Goal: Find specific page/section: Find specific page/section

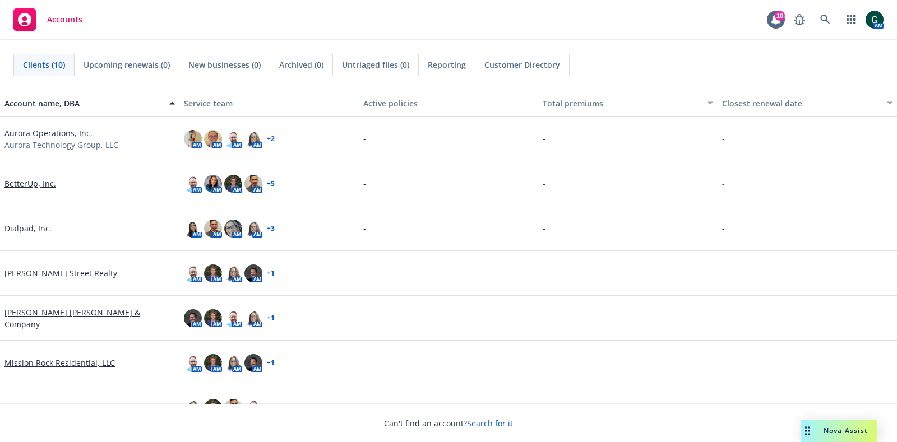
click at [57, 133] on link "Aurora Operations, Inc." at bounding box center [48, 133] width 88 height 12
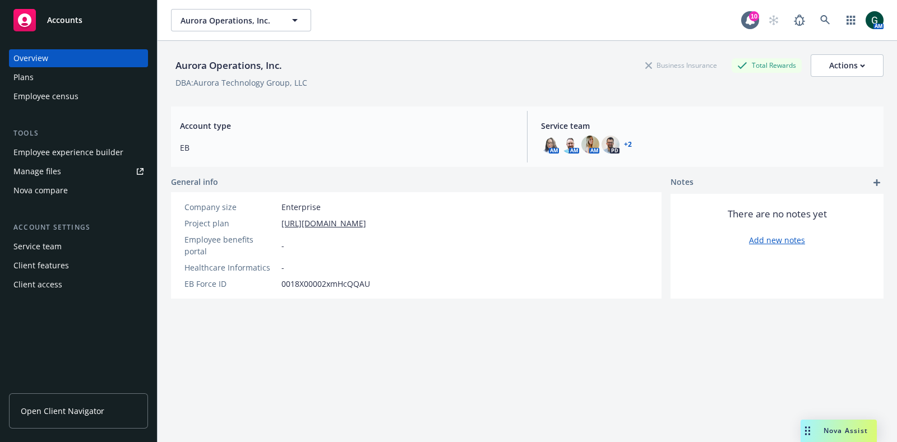
click at [48, 156] on div "Employee experience builder" at bounding box center [68, 152] width 110 height 18
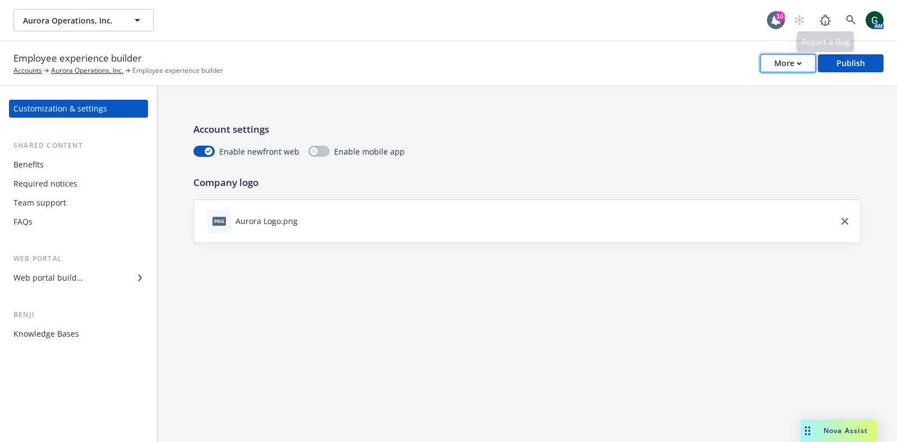
click at [781, 60] on div "More" at bounding box center [787, 63] width 27 height 17
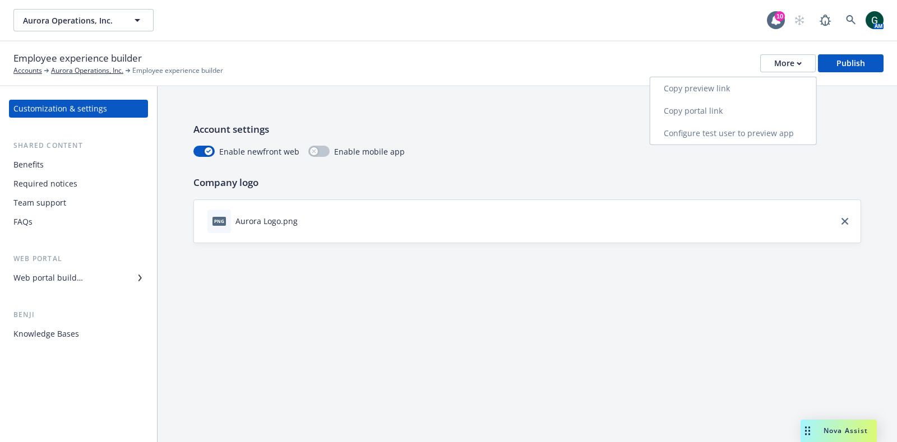
click at [706, 87] on link "Copy preview link" at bounding box center [733, 88] width 166 height 22
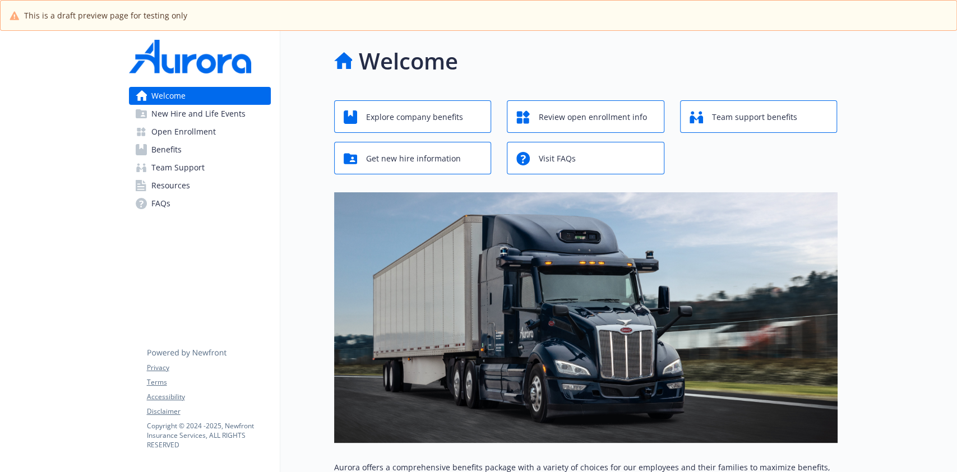
click at [195, 137] on span "Open Enrollment" at bounding box center [183, 132] width 64 height 18
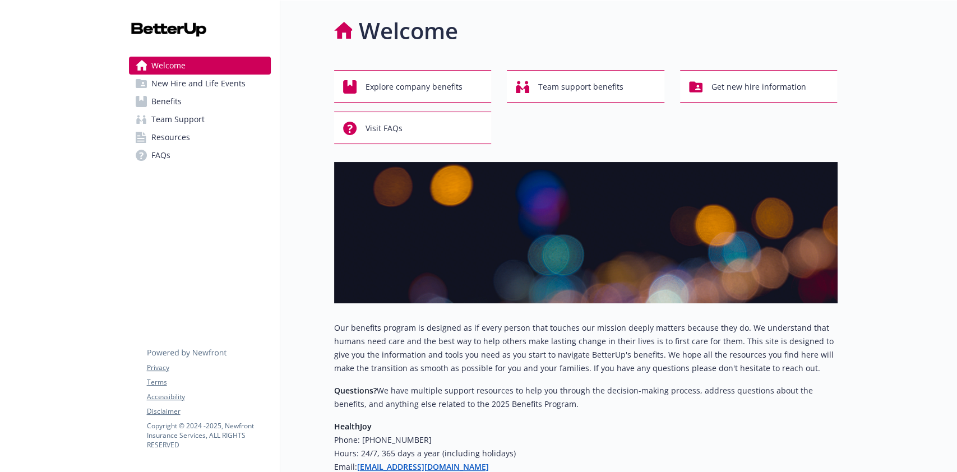
click at [186, 87] on span "New Hire and Life Events" at bounding box center [198, 84] width 94 height 18
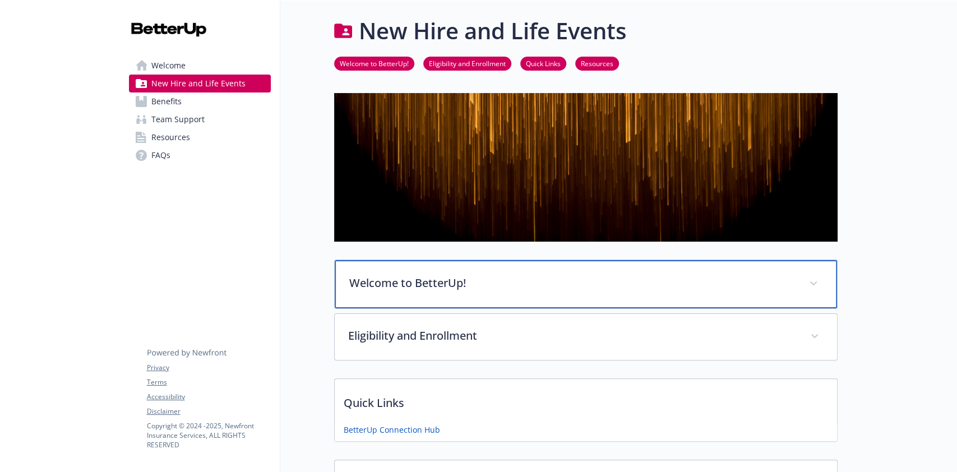
click at [687, 279] on p "Welcome to BetterUp!" at bounding box center [572, 283] width 446 height 17
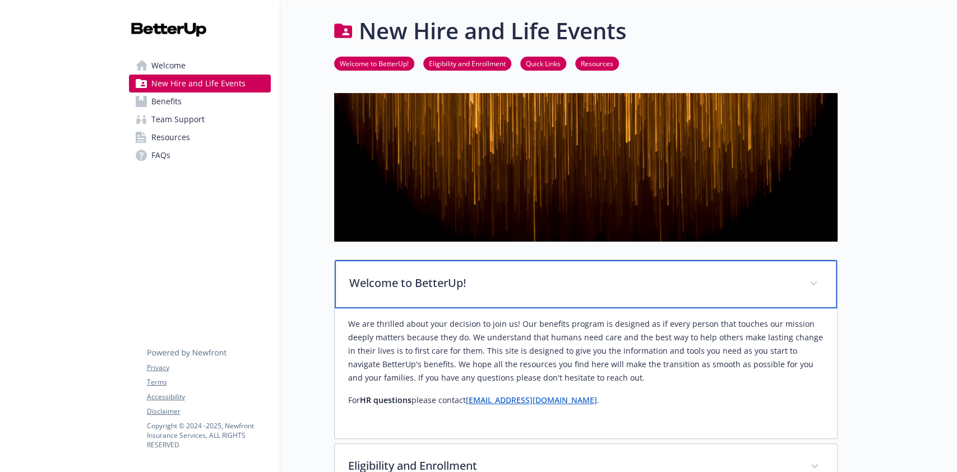
scroll to position [149, 0]
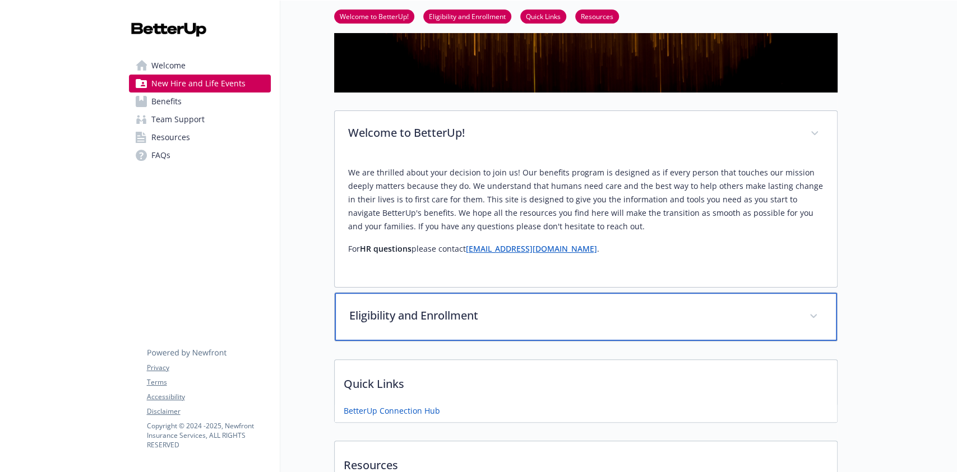
click at [807, 314] on span at bounding box center [813, 316] width 18 height 18
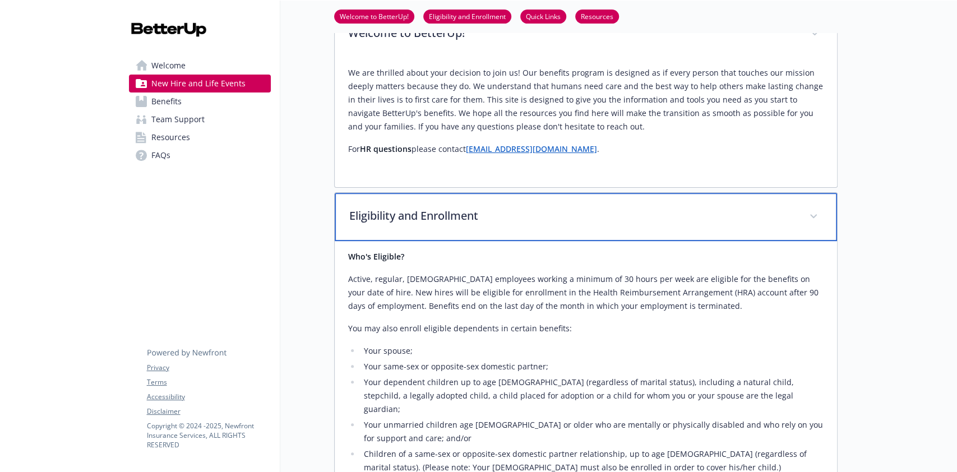
scroll to position [299, 0]
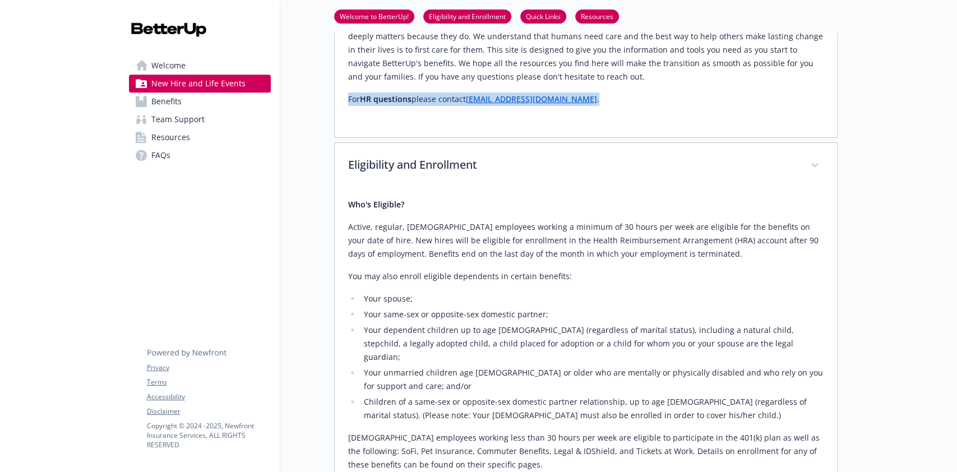
drag, startPoint x: 538, startPoint y: 95, endPoint x: 346, endPoint y: 93, distance: 192.3
click at [346, 93] on div "We are thrilled about your decision to join us! Our benefits program is designe…" at bounding box center [586, 72] width 502 height 130
copy p "For HR questions please contact hr@betterup.co ."
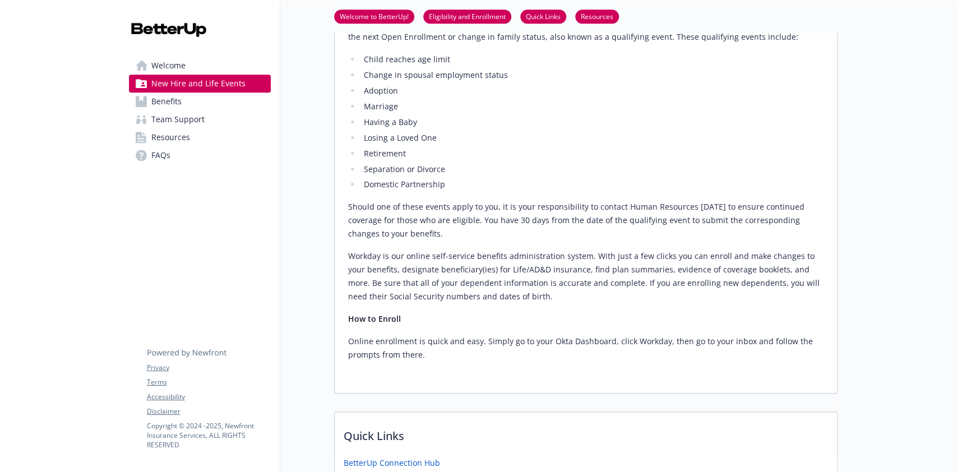
scroll to position [897, 0]
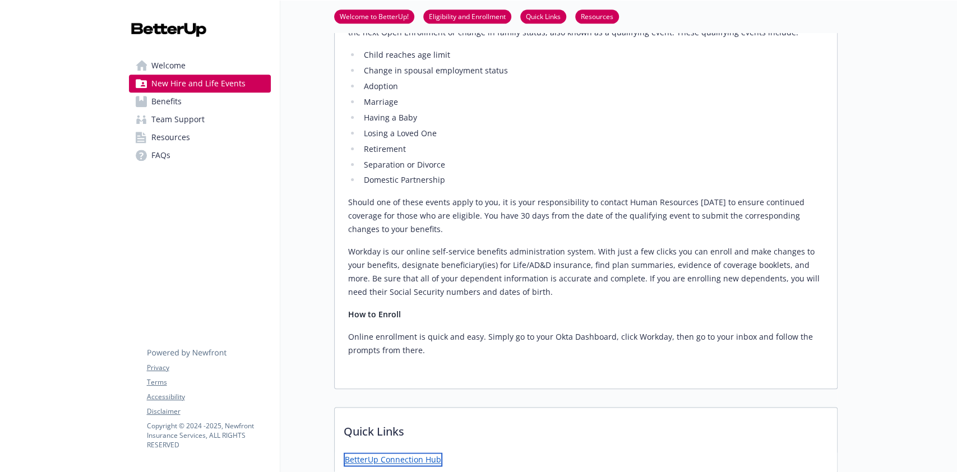
click at [419, 452] on link "BetterUp Connection Hub" at bounding box center [393, 459] width 99 height 14
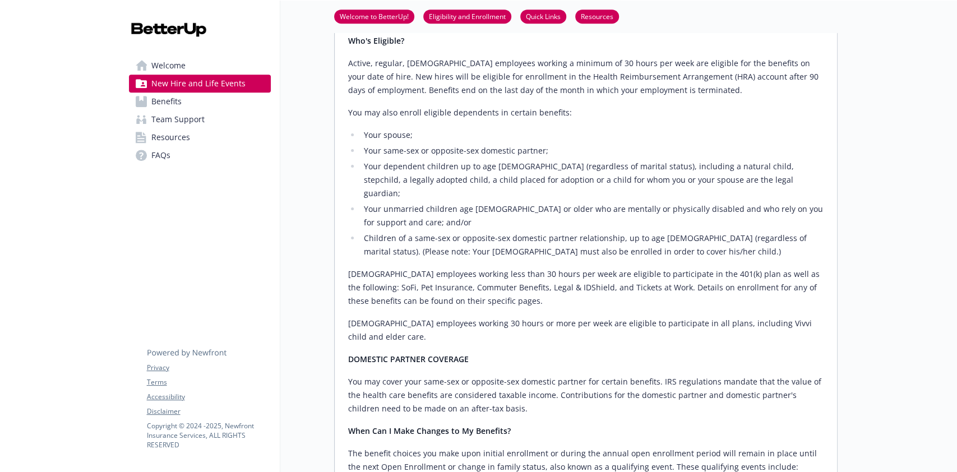
scroll to position [224, 0]
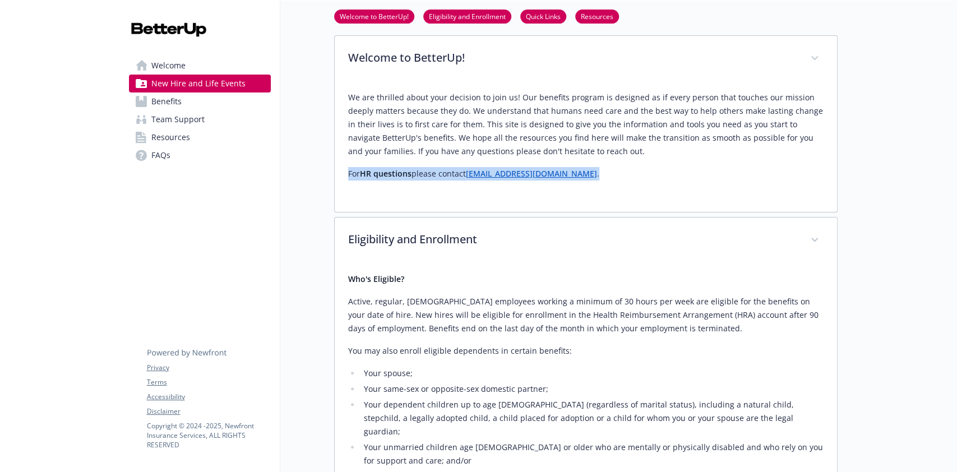
click at [755, 159] on div "We are thrilled about your decision to join us! Our benefits program is designe…" at bounding box center [585, 136] width 475 height 90
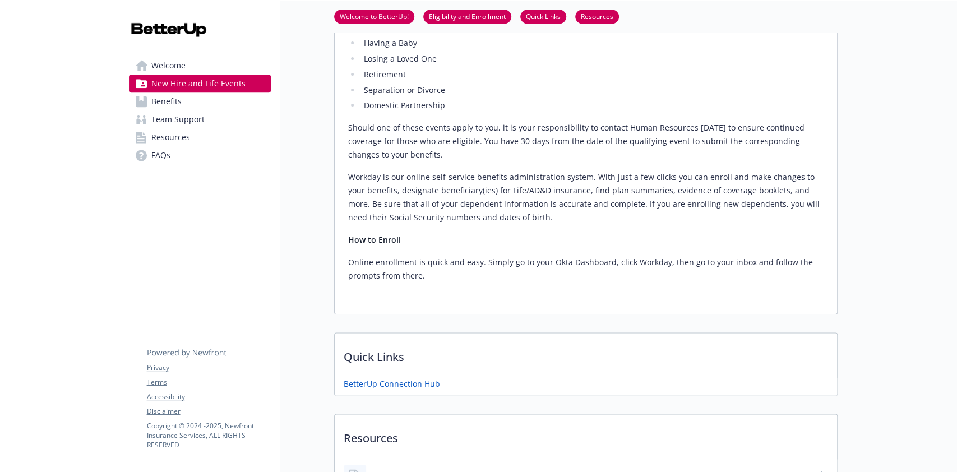
scroll to position [1132, 0]
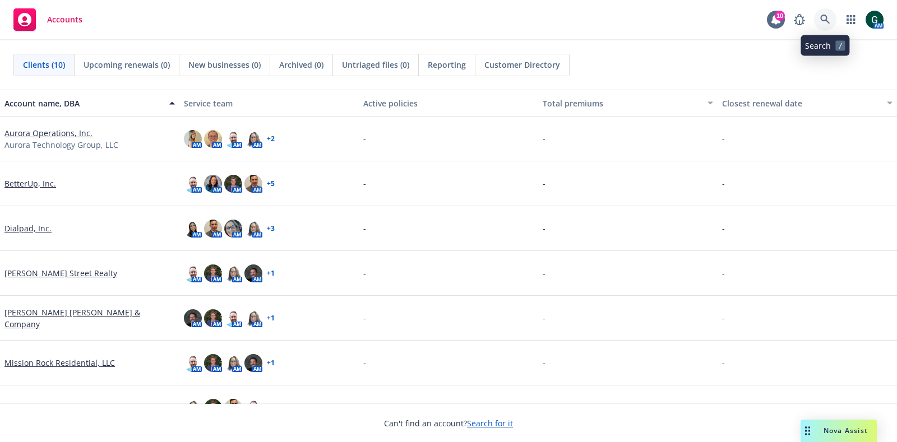
click at [822, 15] on icon at bounding box center [825, 20] width 10 height 10
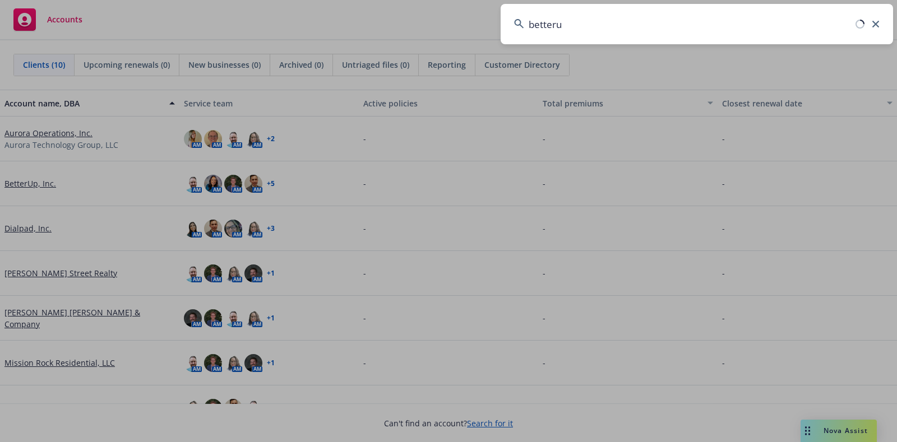
type input "betterup"
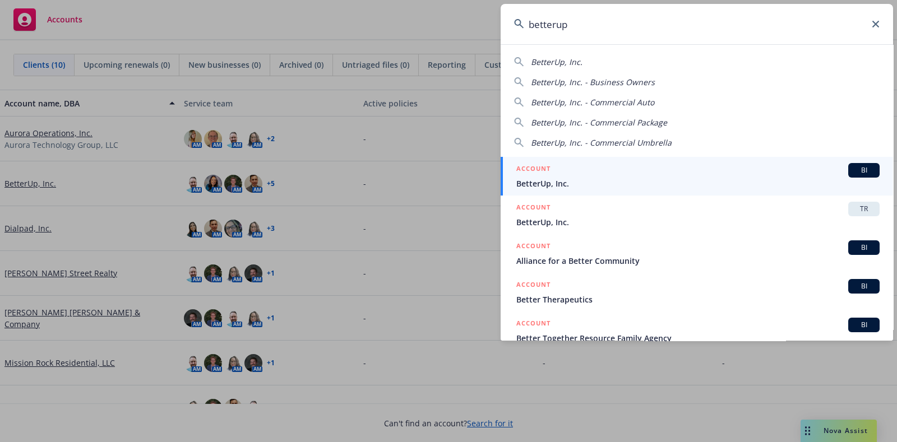
drag, startPoint x: 227, startPoint y: 9, endPoint x: 124, endPoint y: 148, distance: 172.8
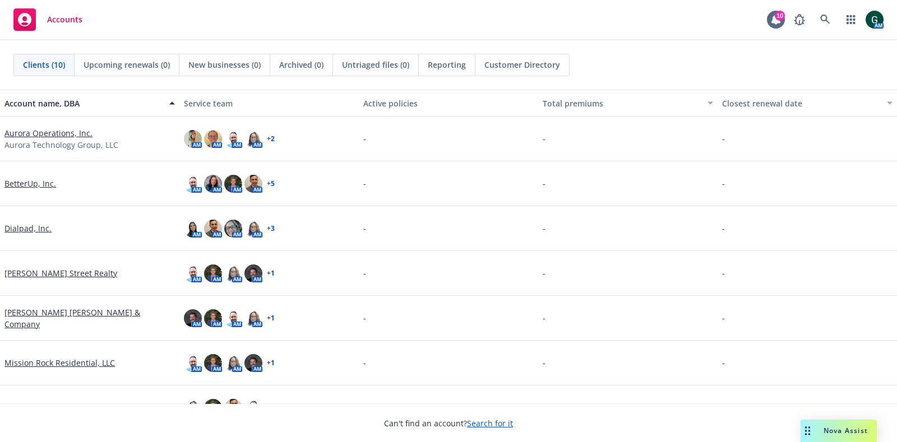
click at [34, 186] on link "BetterUp, Inc." at bounding box center [30, 184] width 52 height 12
